Goal: Obtain resource: Obtain resource

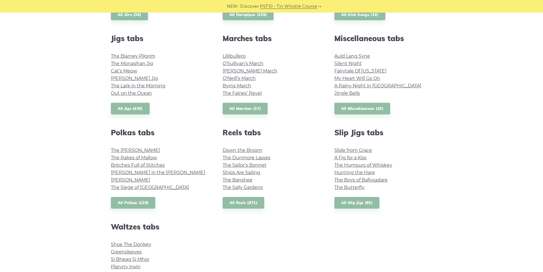
scroll to position [342, 0]
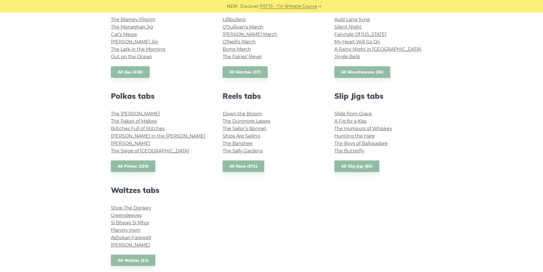
click at [348, 60] on li "Jingle Bells" at bounding box center [383, 56] width 98 height 7
click at [348, 58] on link "Jingle Bells" at bounding box center [347, 56] width 26 height 5
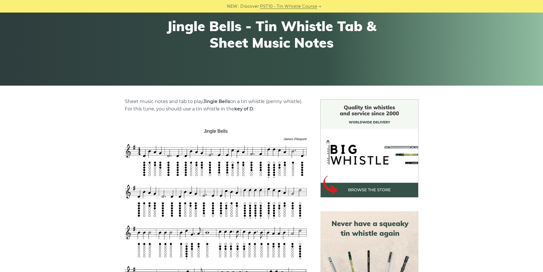
scroll to position [85, 0]
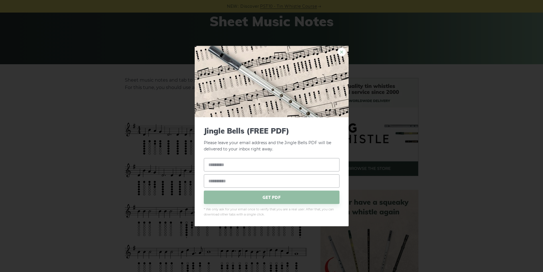
click at [340, 52] on link "×" at bounding box center [341, 51] width 9 height 9
